Goal: Information Seeking & Learning: Learn about a topic

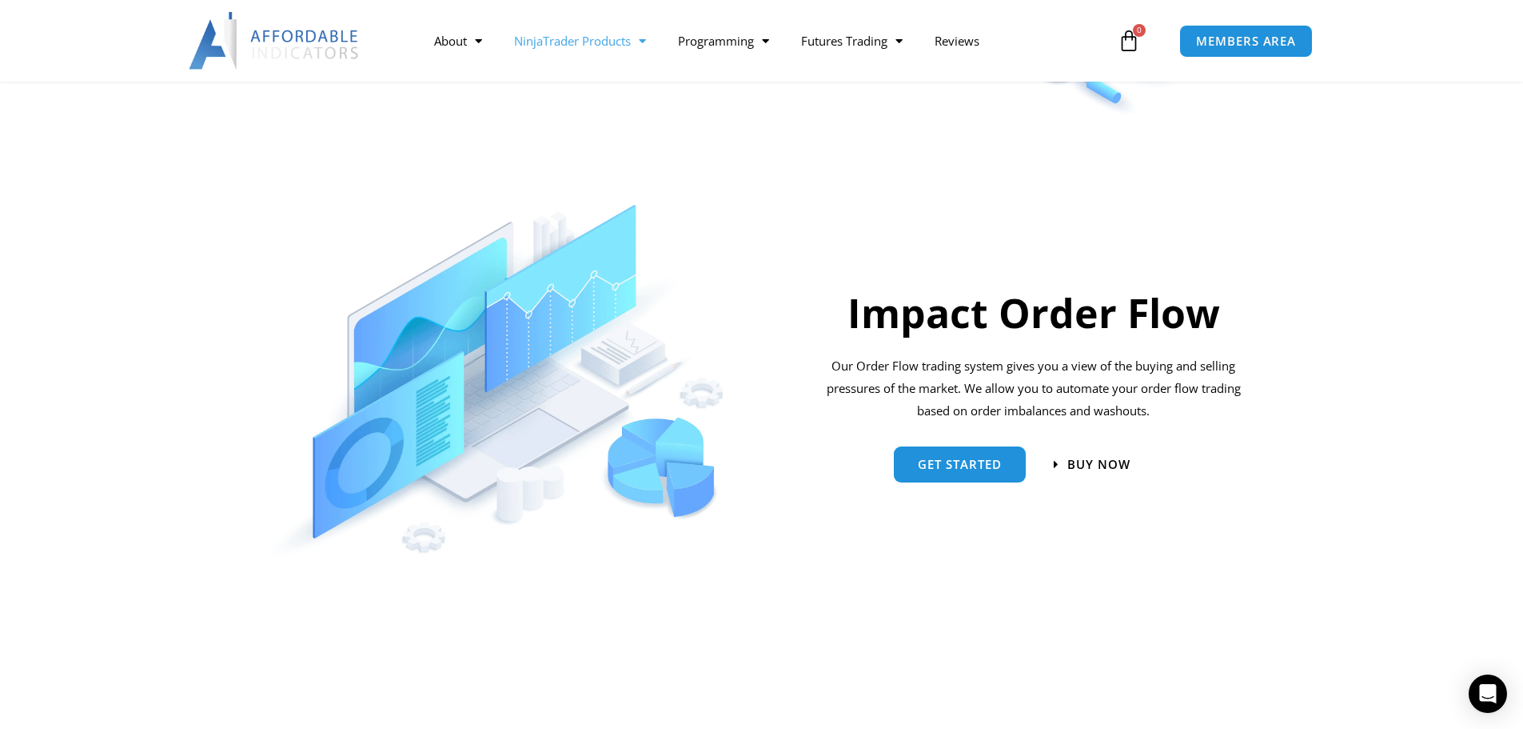
scroll to position [1040, 0]
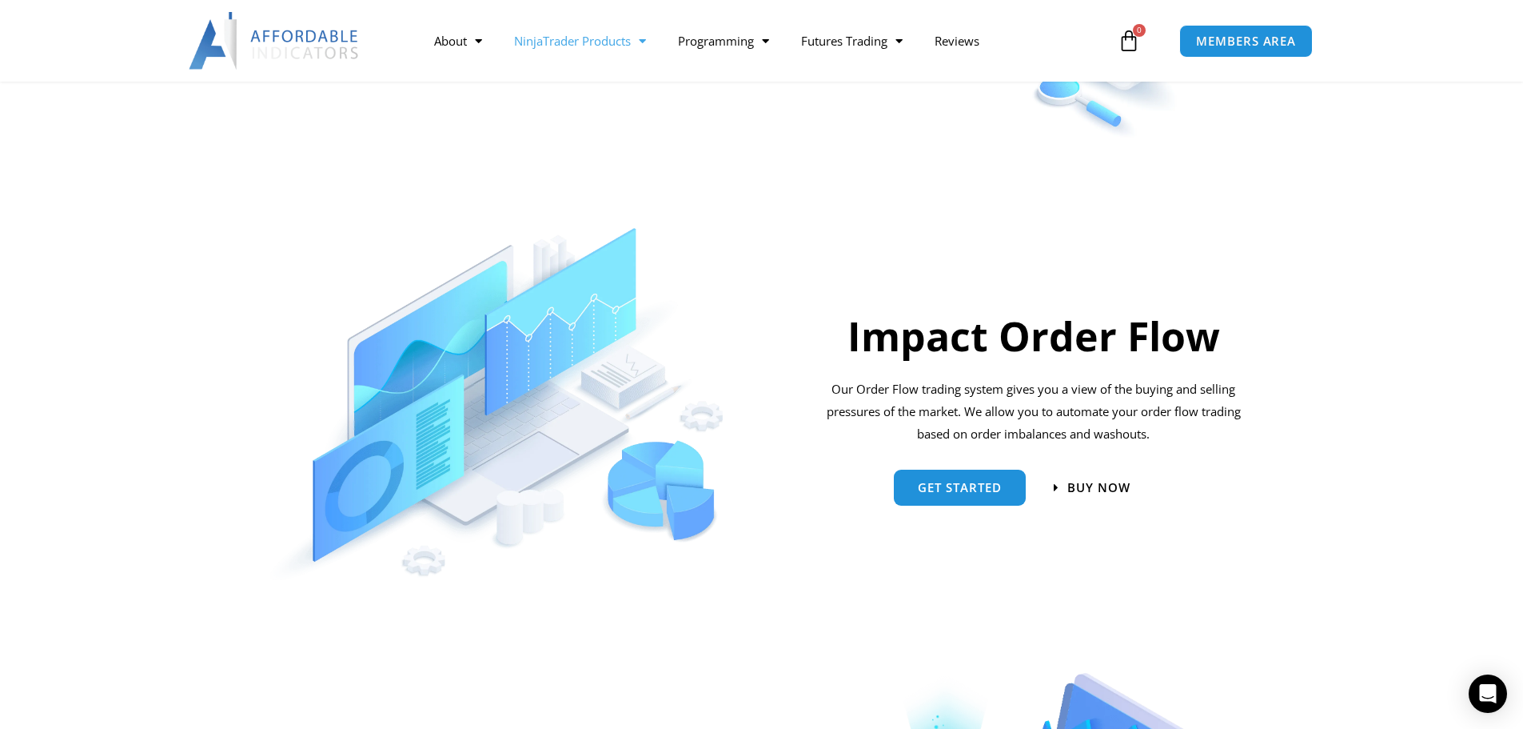
click at [1020, 344] on h2 "Impact Order Flow" at bounding box center [1034, 336] width 430 height 52
click at [988, 493] on link "Get started" at bounding box center [960, 481] width 132 height 36
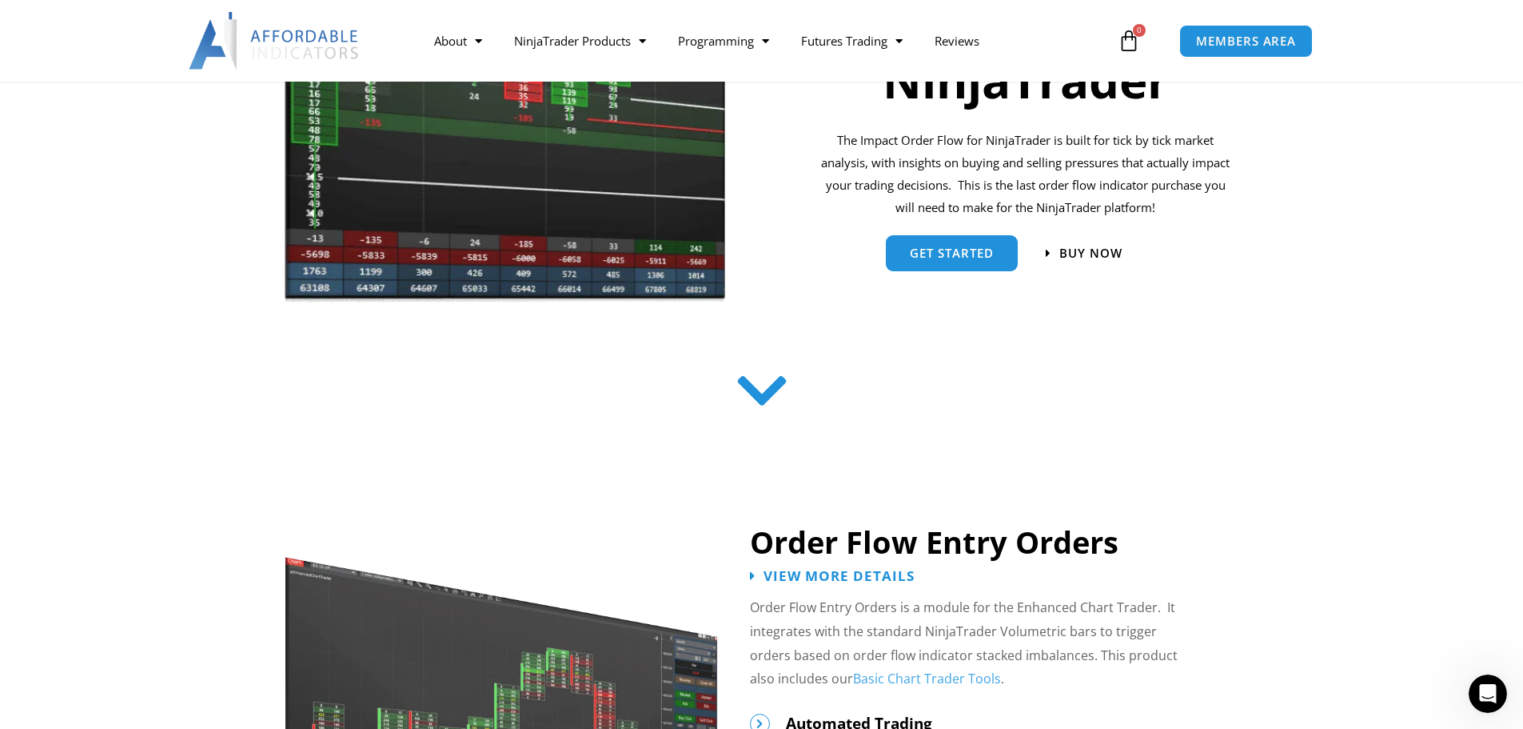
scroll to position [160, 0]
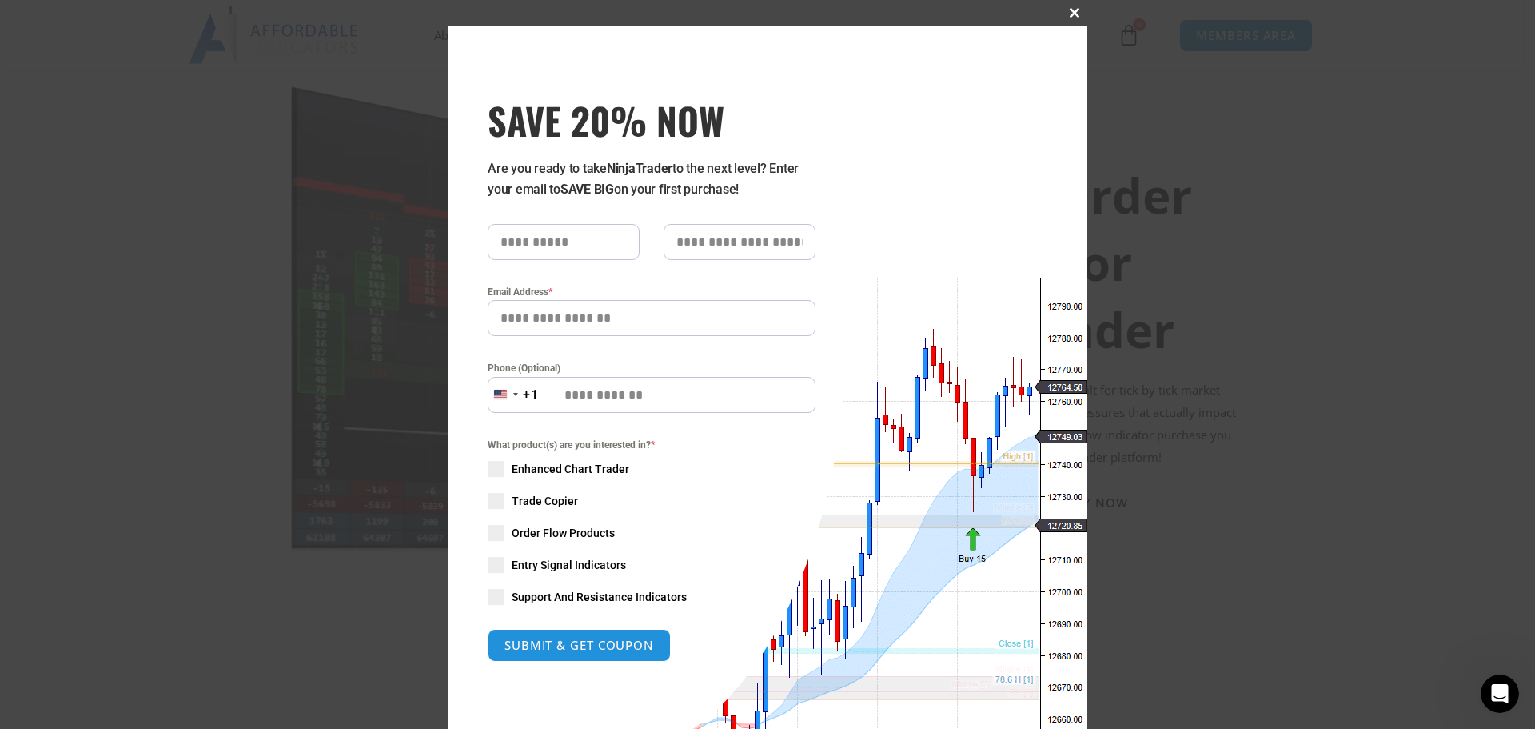
drag, startPoint x: 1072, startPoint y: 12, endPoint x: 1092, endPoint y: 36, distance: 31.7
click at [1072, 12] on span at bounding box center [1075, 13] width 26 height 10
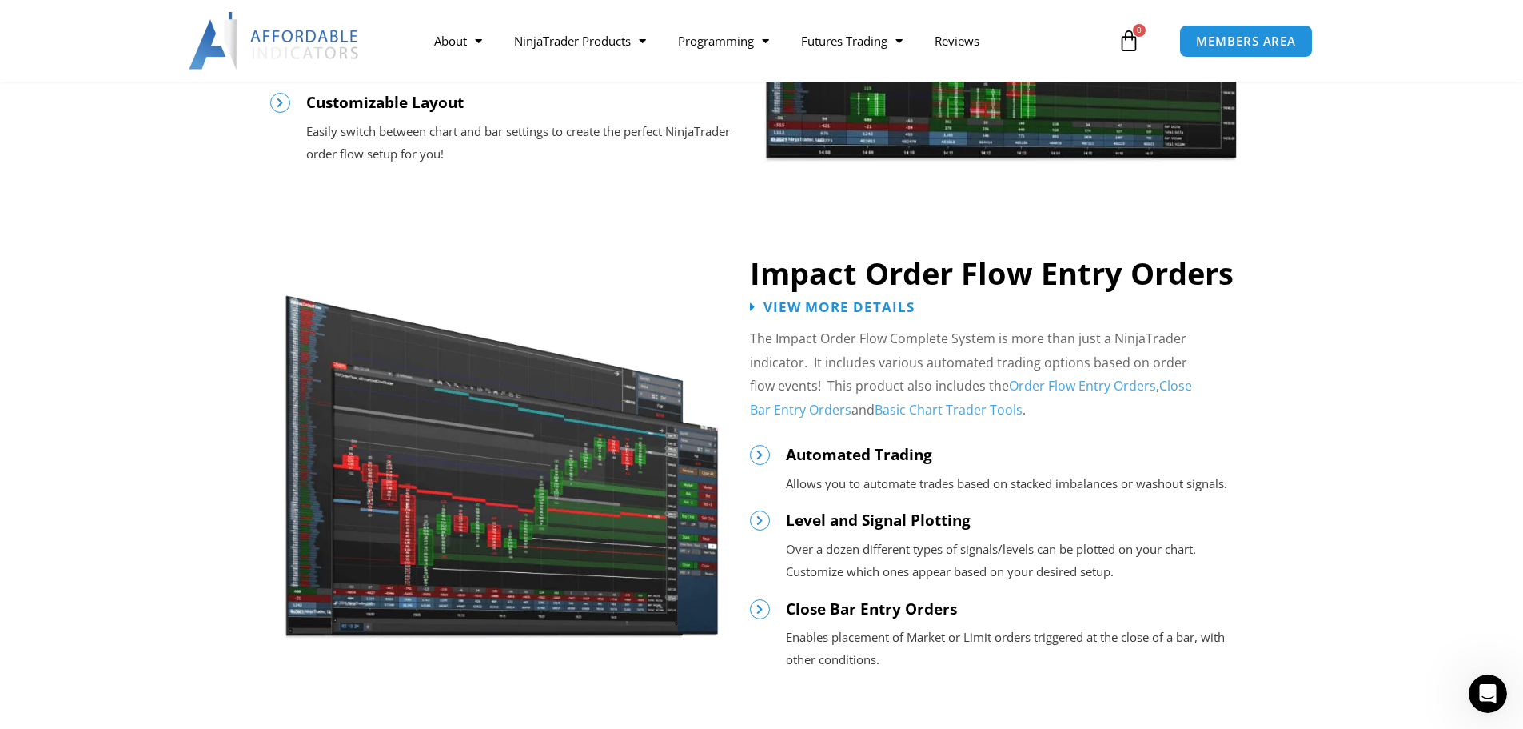
scroll to position [1599, 0]
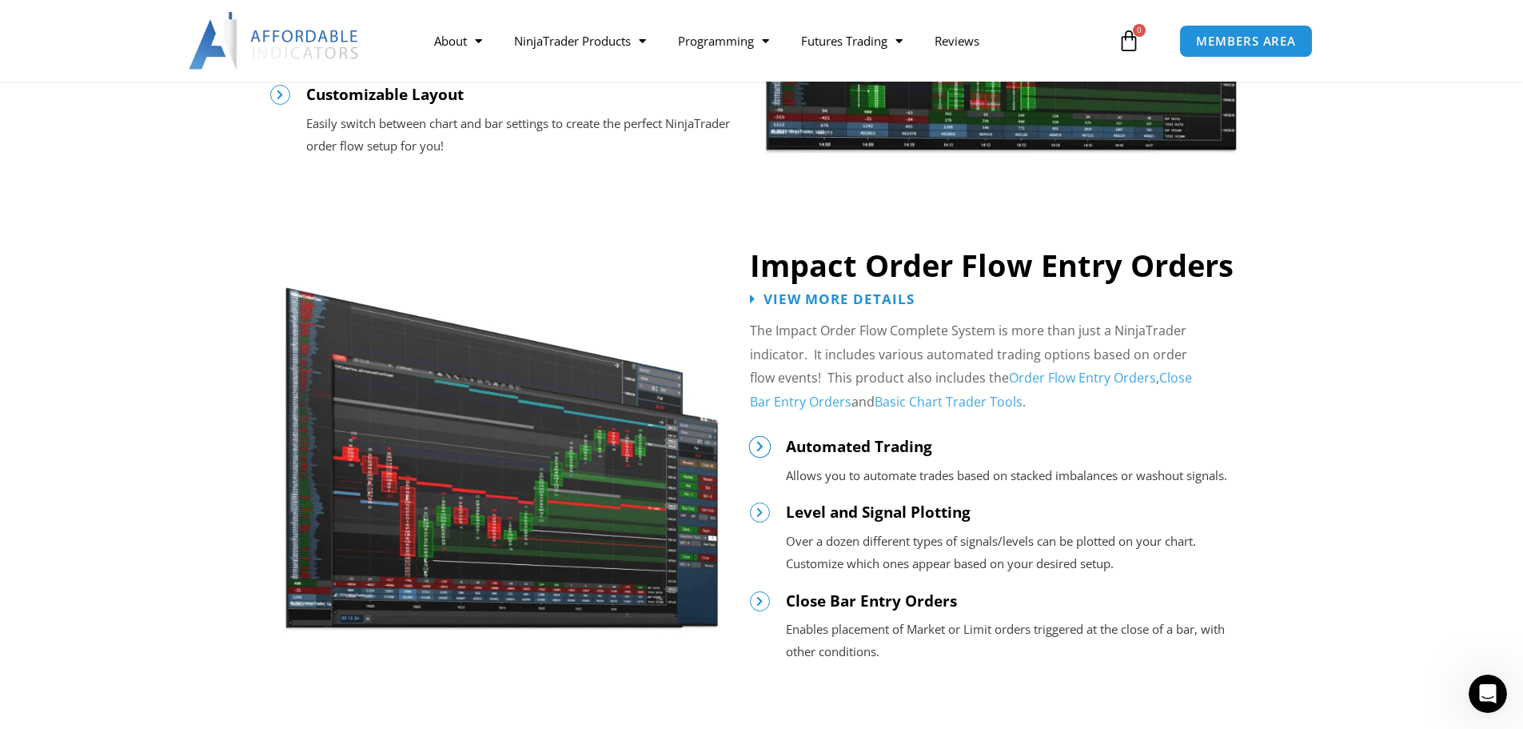
click at [763, 447] on icon at bounding box center [759, 446] width 11 height 11
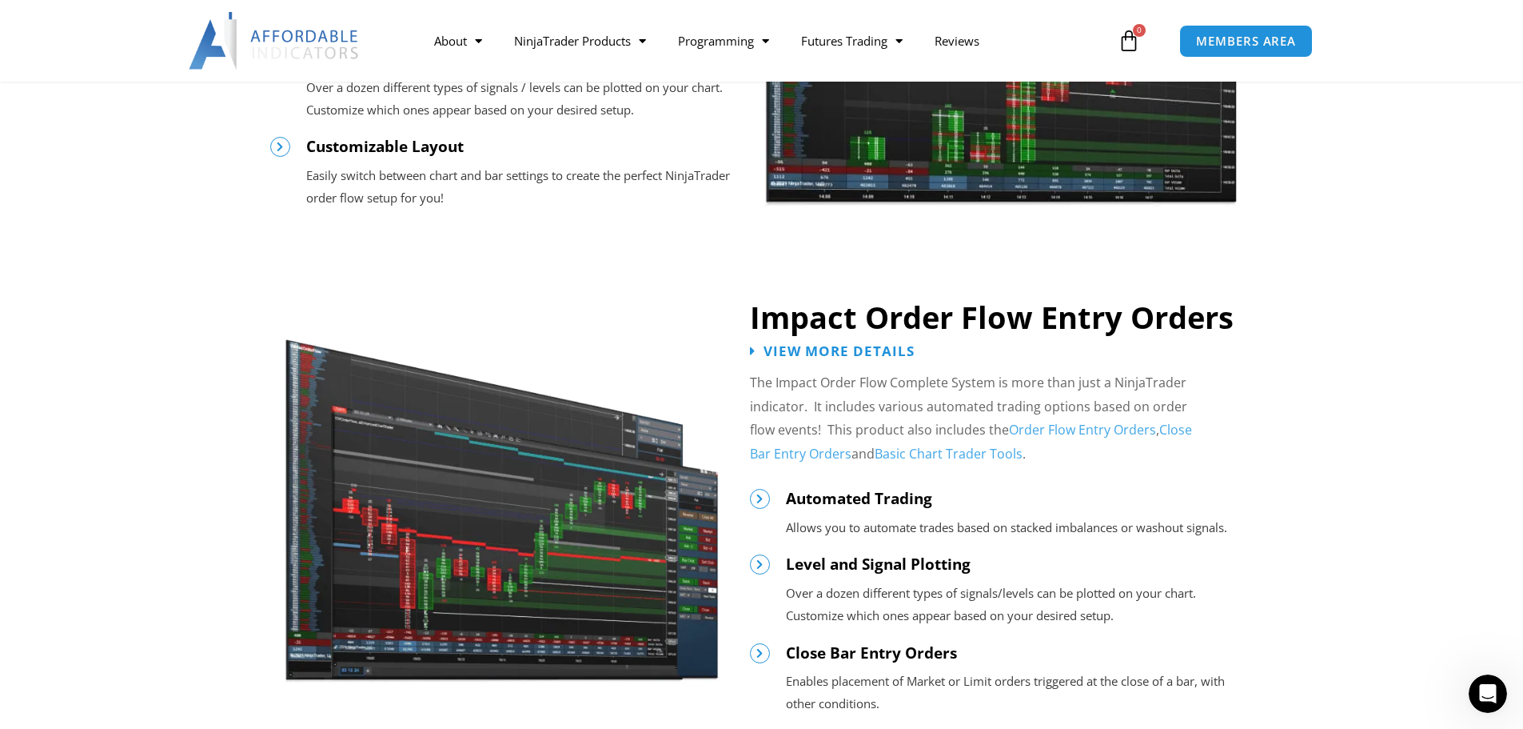
scroll to position [1519, 0]
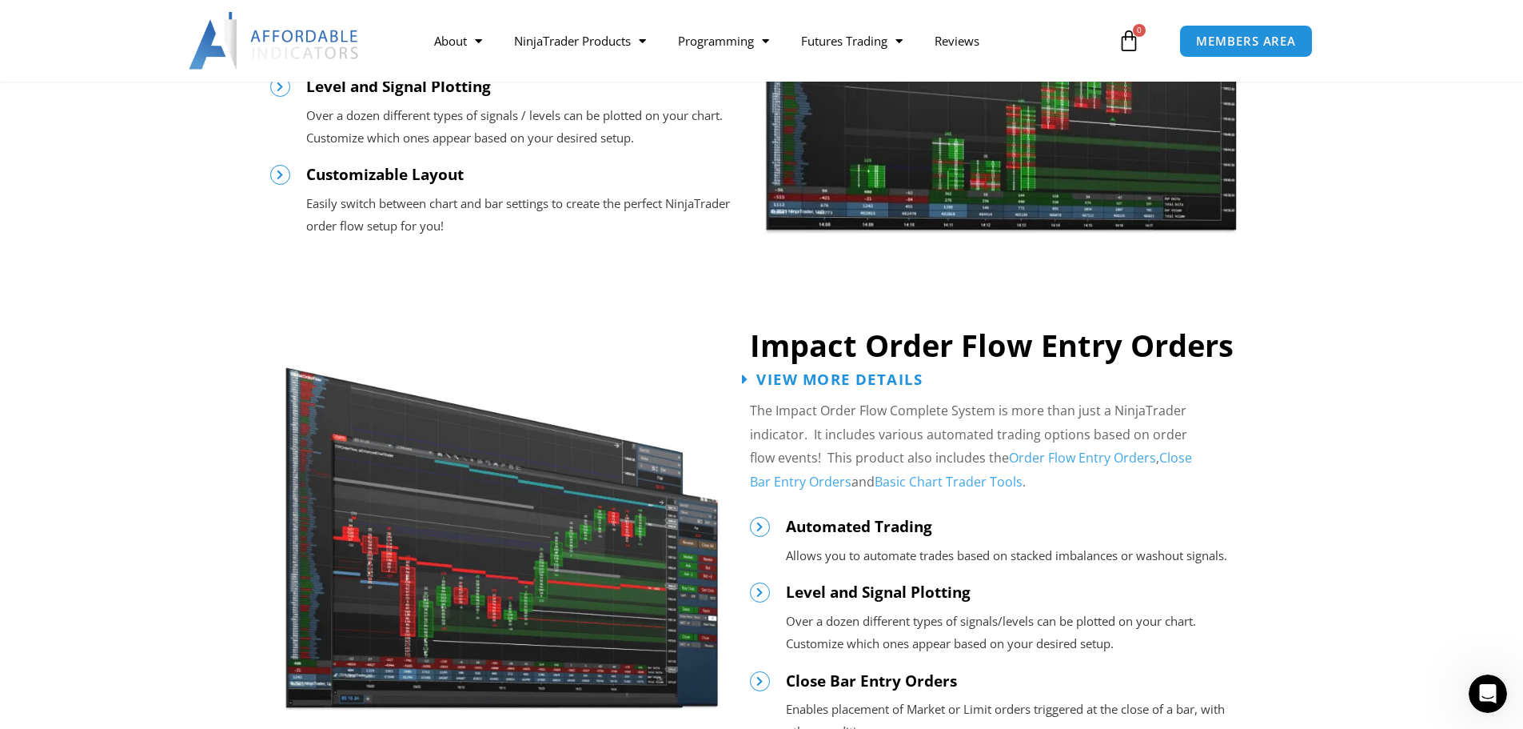
click at [894, 374] on span "View More Details" at bounding box center [840, 378] width 166 height 15
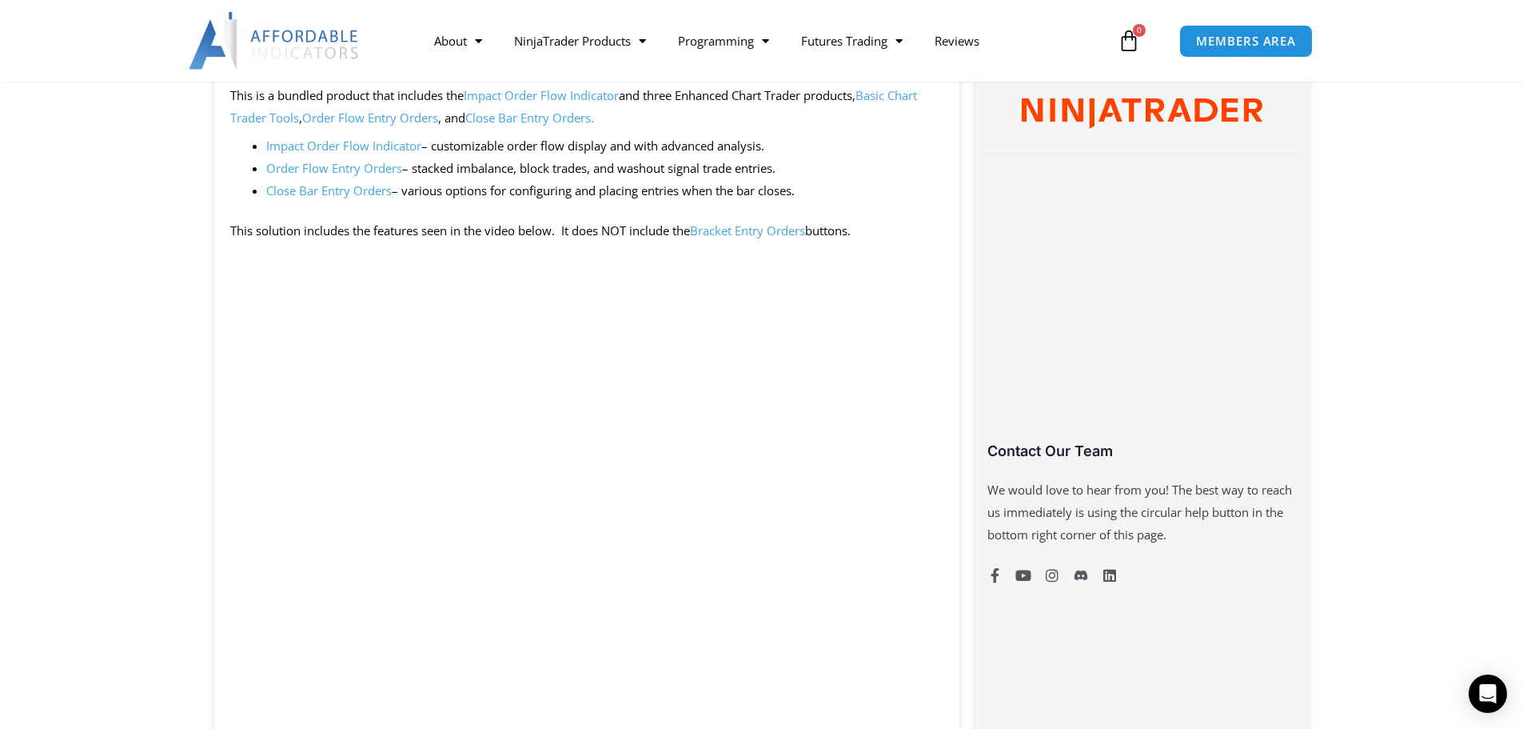
scroll to position [960, 0]
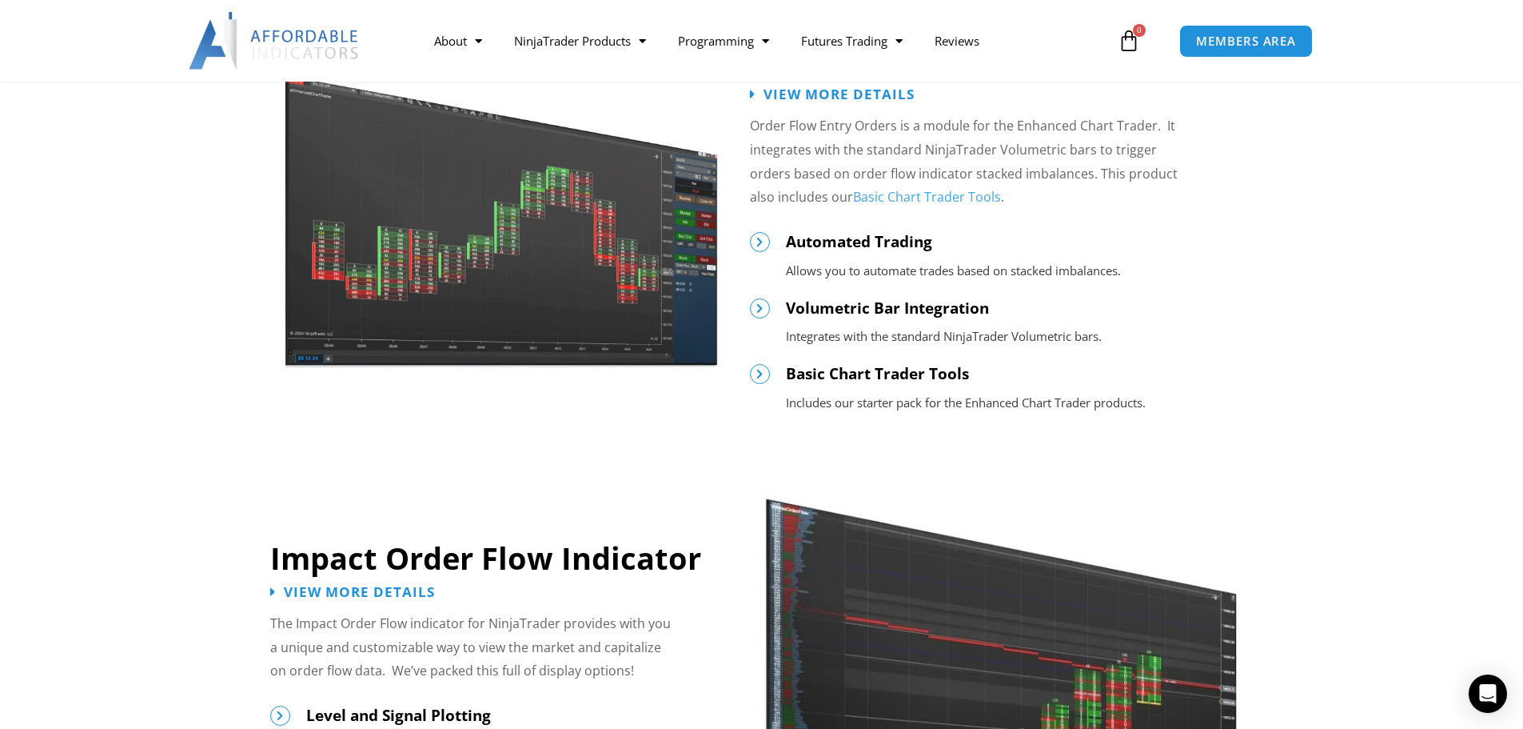
scroll to position [720, 0]
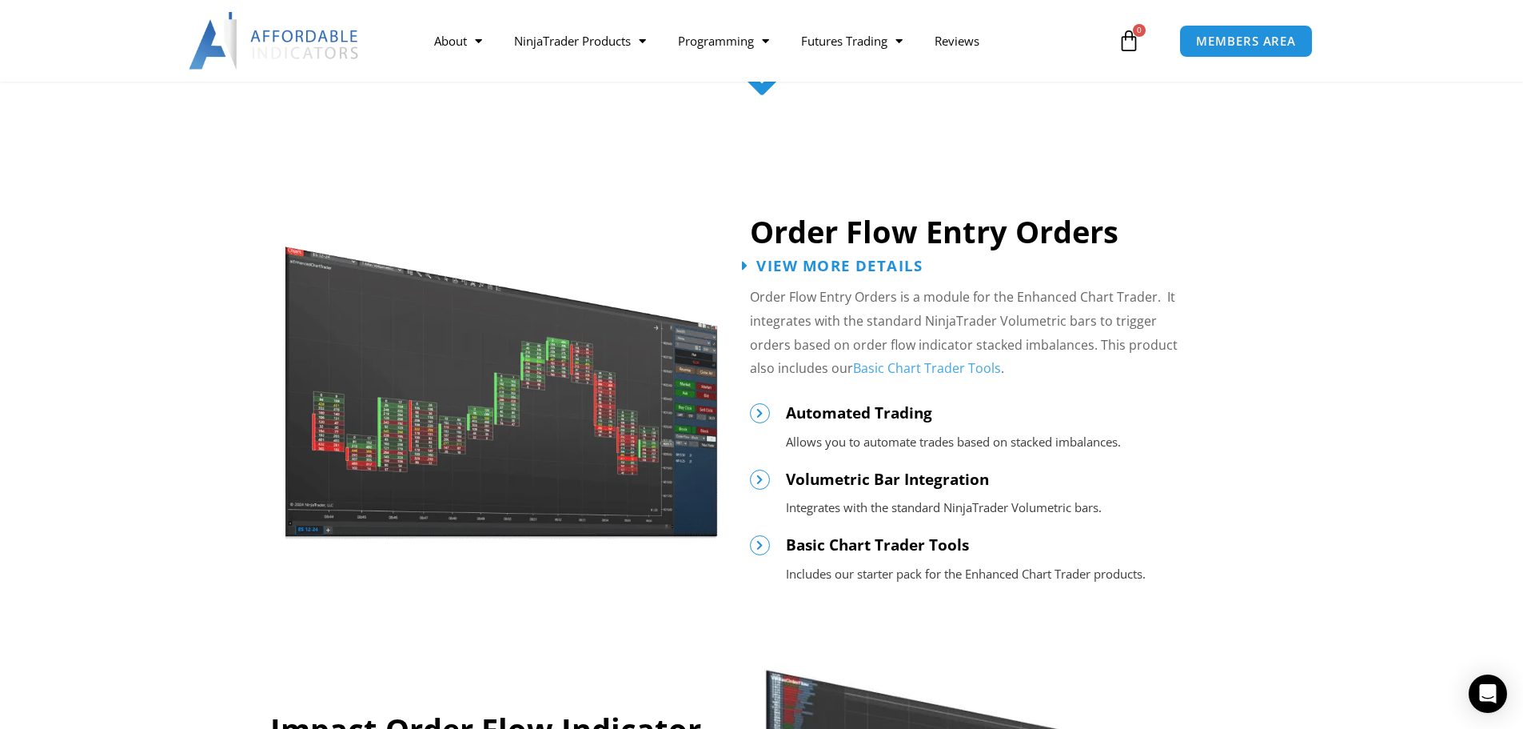
click at [872, 264] on span "View More Details" at bounding box center [840, 265] width 166 height 15
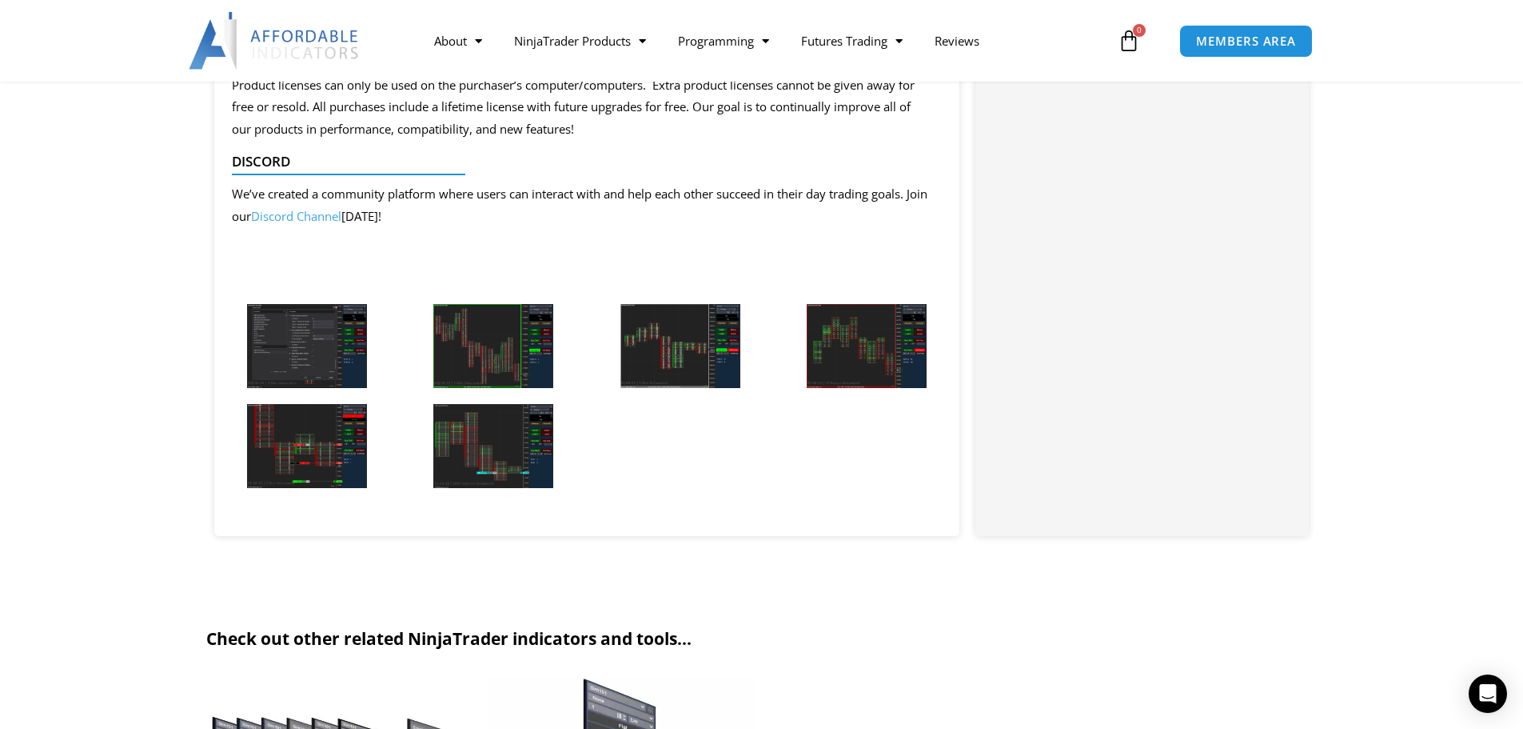
scroll to position [1439, 0]
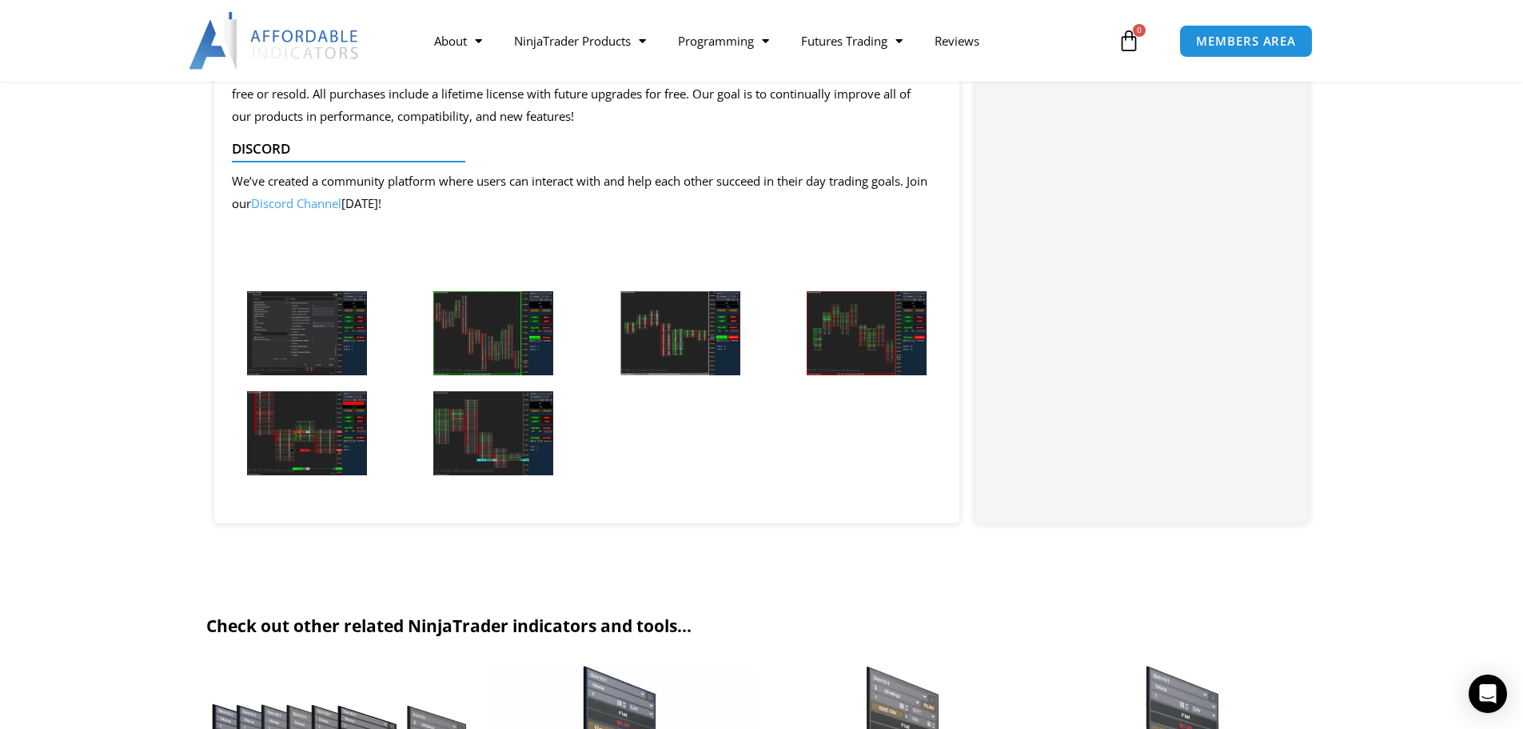
click at [296, 328] on img at bounding box center [307, 333] width 120 height 84
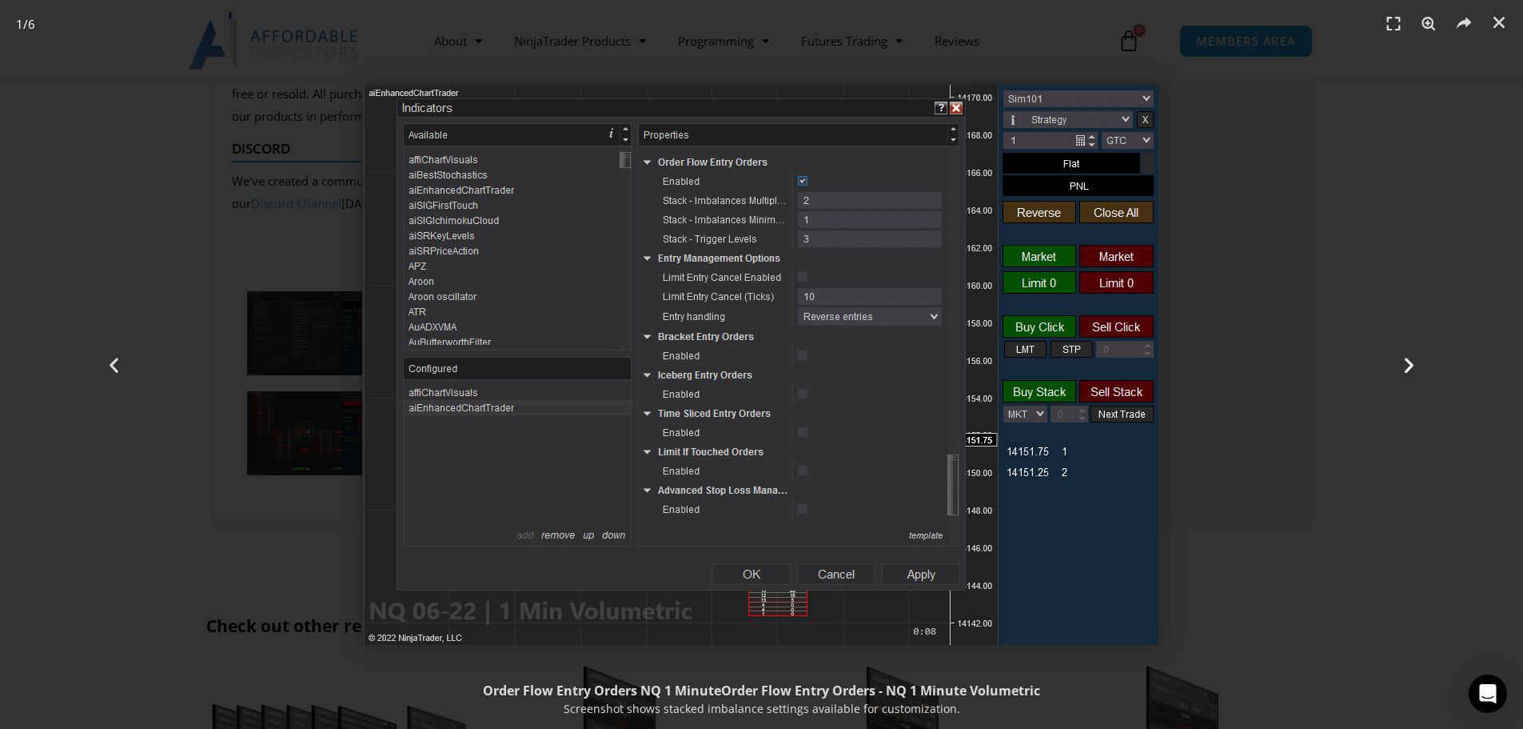
click at [1414, 366] on icon "Next slide" at bounding box center [1410, 364] width 20 height 20
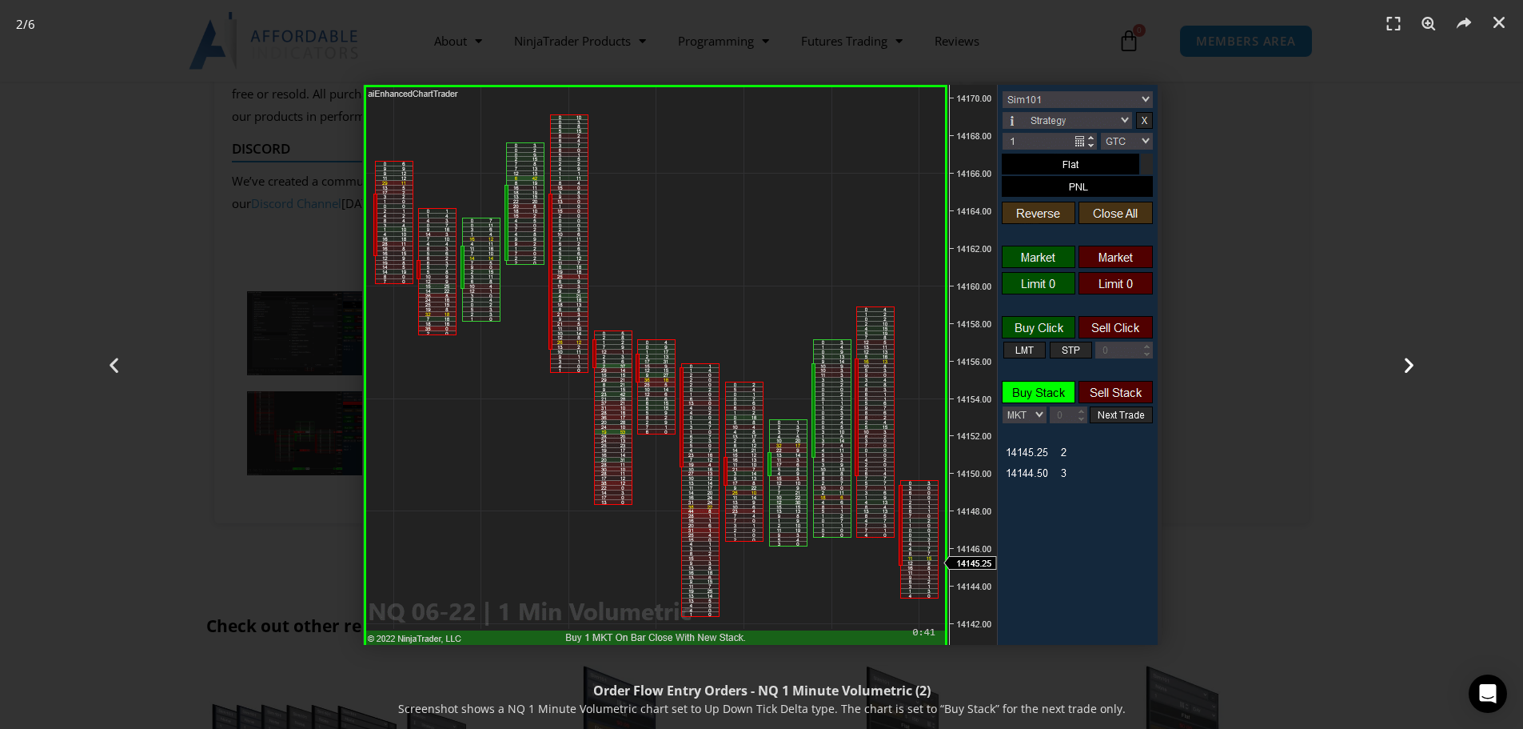
click at [1408, 370] on icon "Next slide" at bounding box center [1410, 364] width 20 height 20
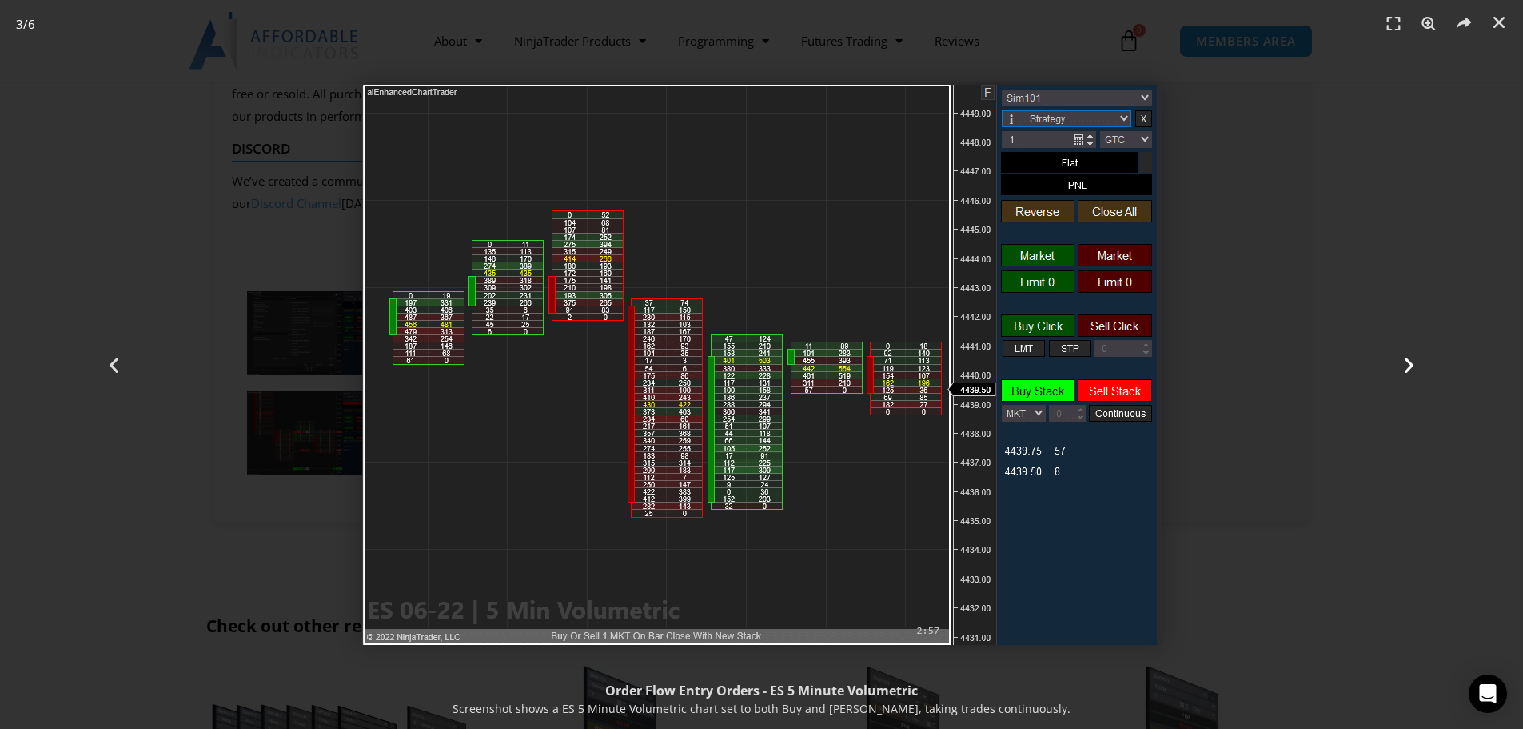
click at [1408, 370] on icon "Next slide" at bounding box center [1410, 364] width 20 height 20
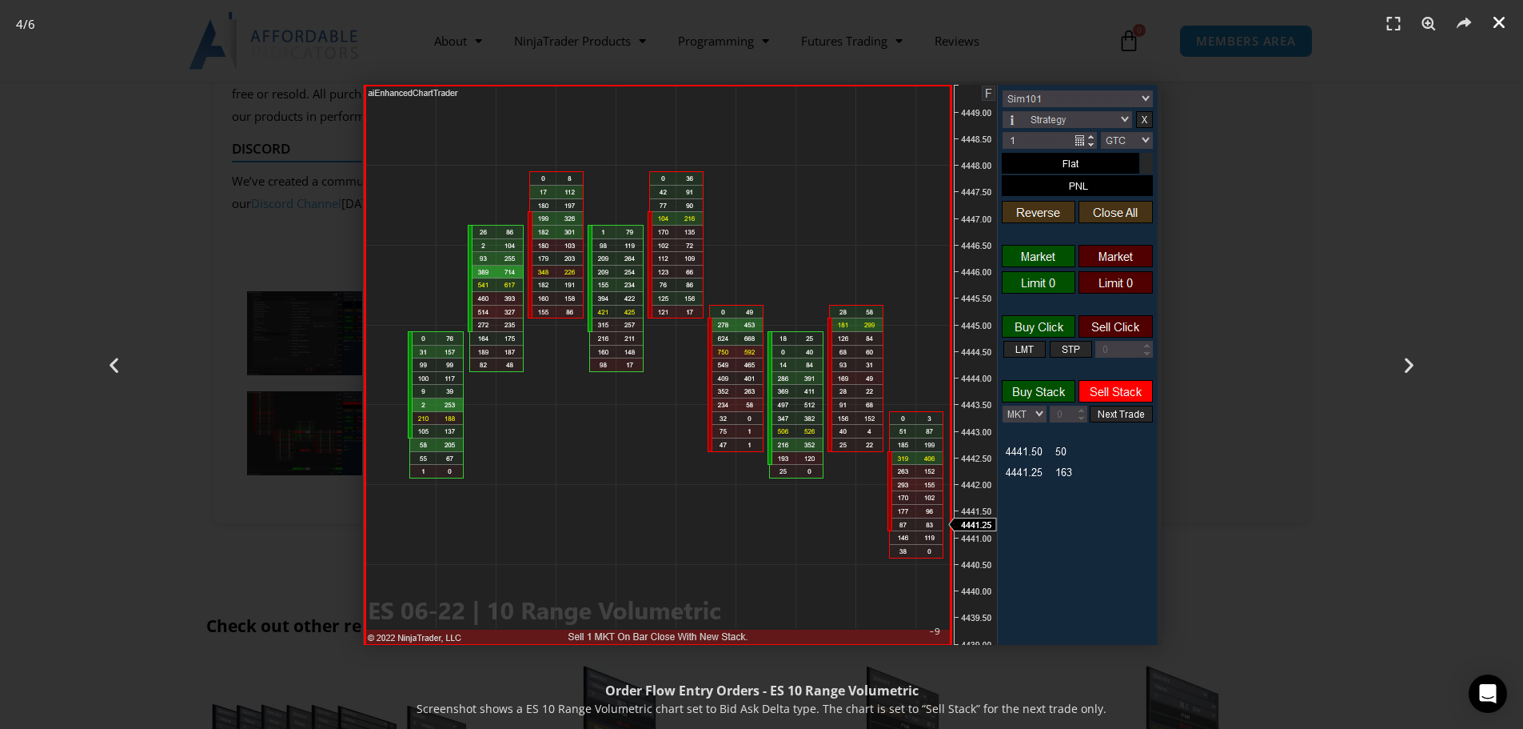
click at [1511, 31] on link "Close (Esc)" at bounding box center [1499, 22] width 24 height 24
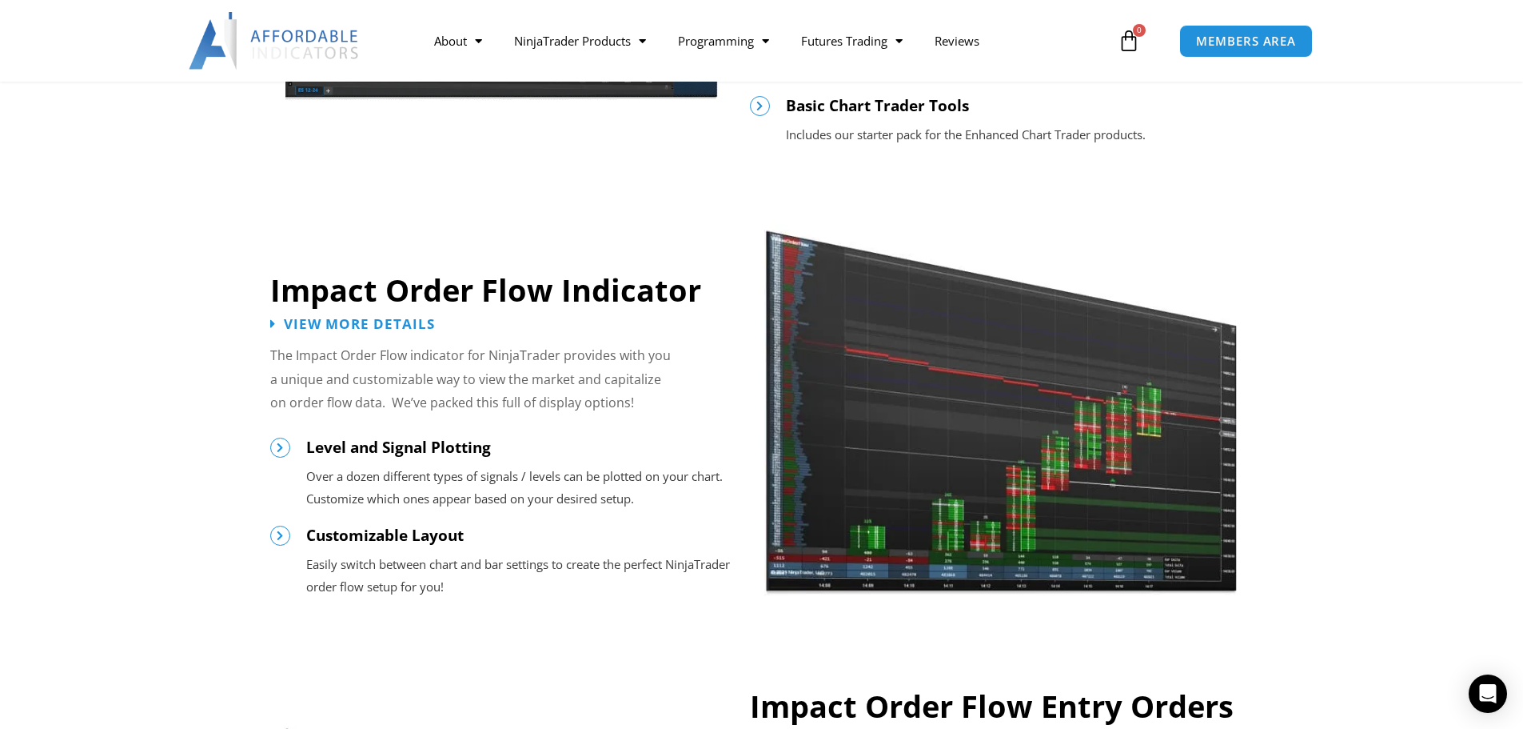
scroll to position [1280, 0]
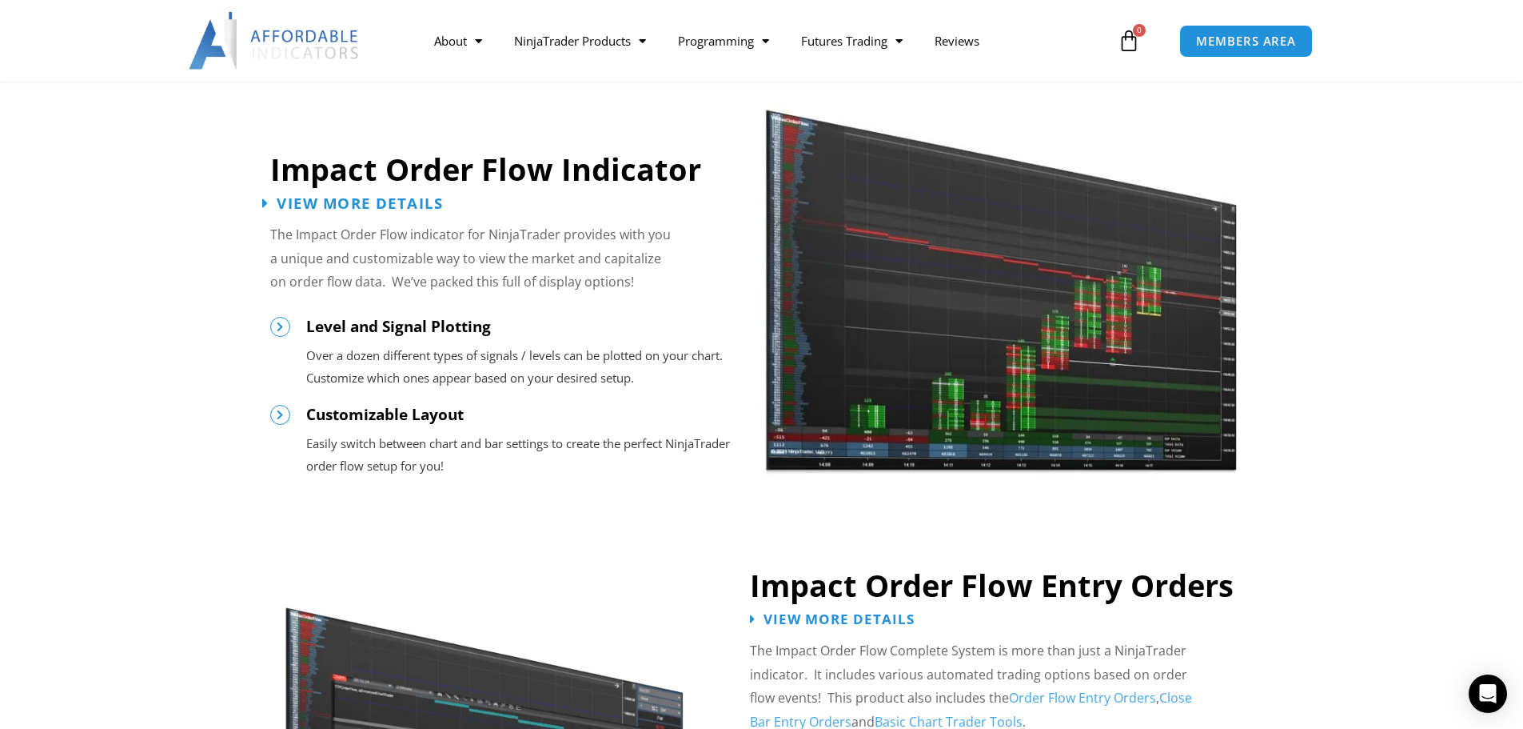
click at [397, 205] on span "View More Details" at bounding box center [360, 202] width 166 height 15
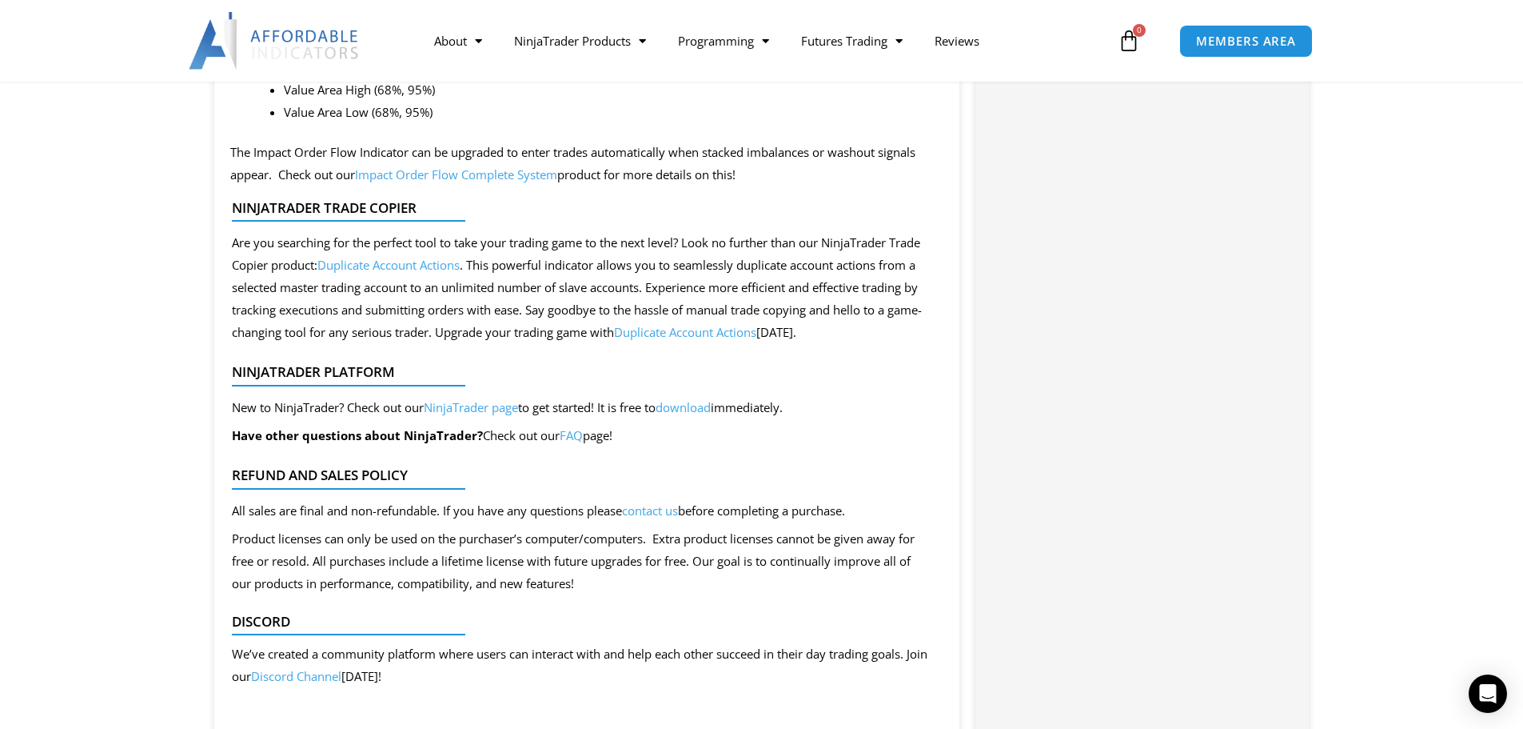
scroll to position [1439, 0]
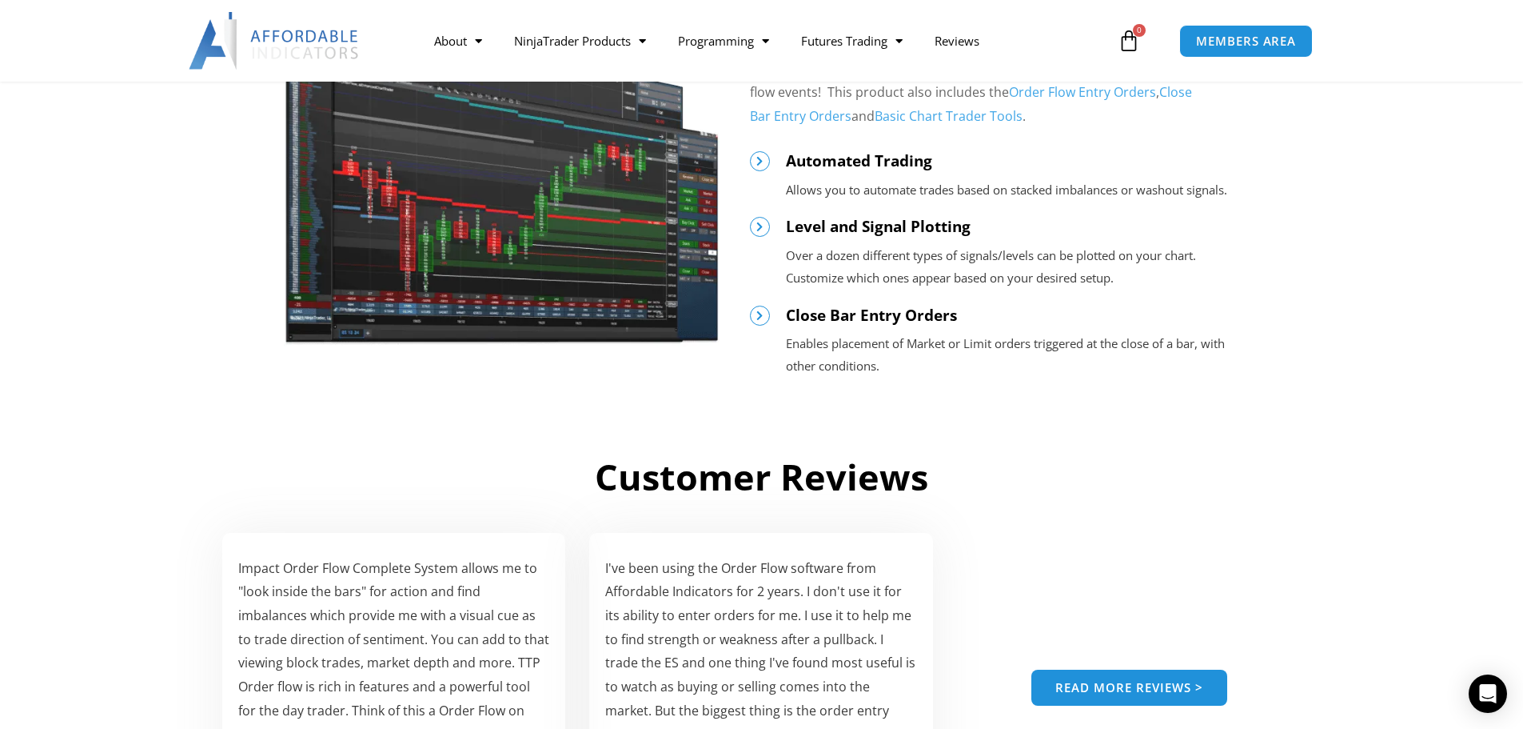
scroll to position [1679, 0]
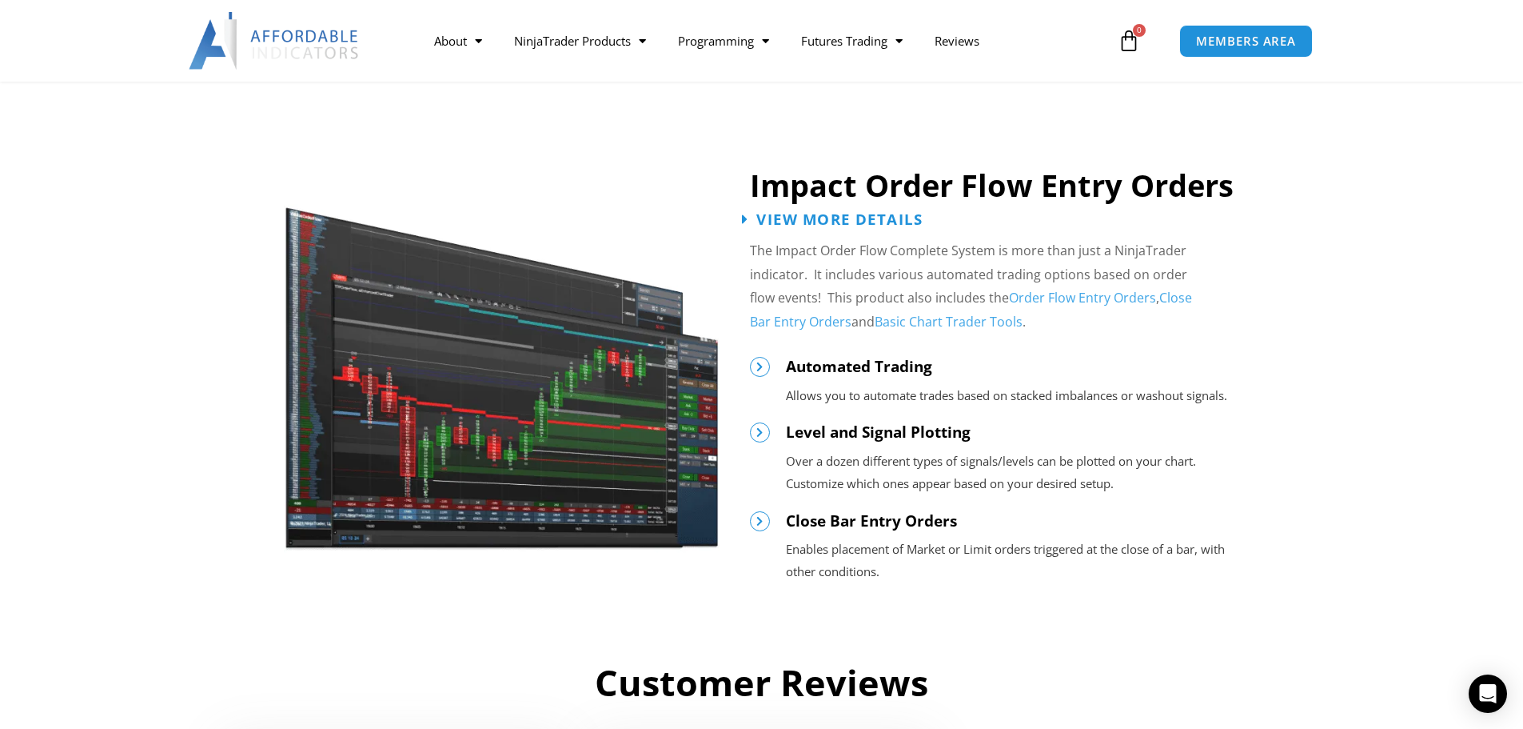
click at [851, 212] on span "View More Details" at bounding box center [840, 218] width 166 height 15
